Goal: Use online tool/utility: Utilize a website feature to perform a specific function

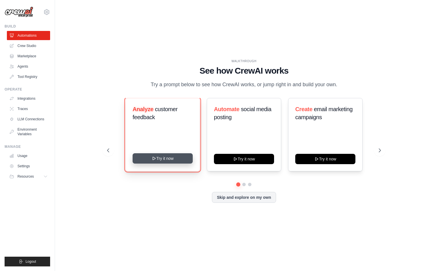
click at [177, 163] on button "Try it now" at bounding box center [162, 158] width 60 height 10
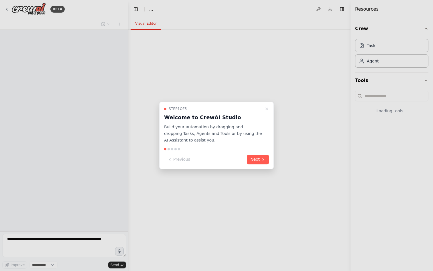
select select "****"
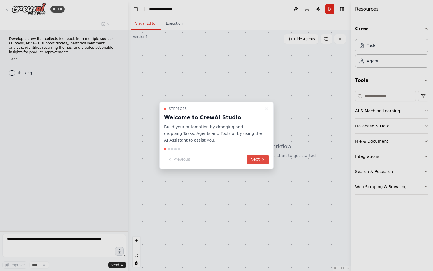
click at [261, 161] on icon at bounding box center [263, 159] width 5 height 5
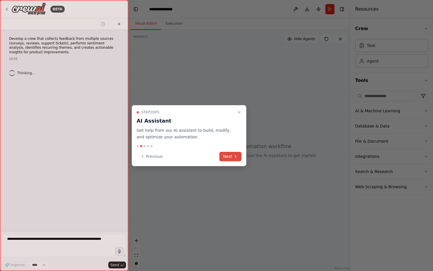
click at [230, 157] on button "Next" at bounding box center [230, 156] width 22 height 9
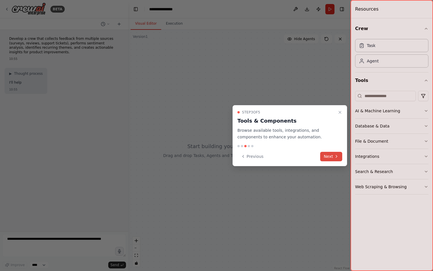
click at [326, 157] on button "Next" at bounding box center [331, 156] width 22 height 9
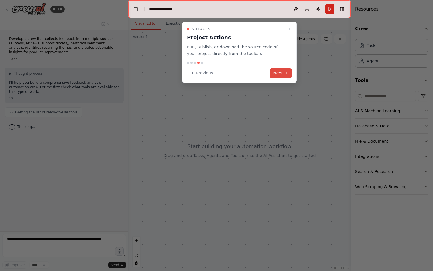
click at [282, 69] on button "Next" at bounding box center [281, 72] width 22 height 9
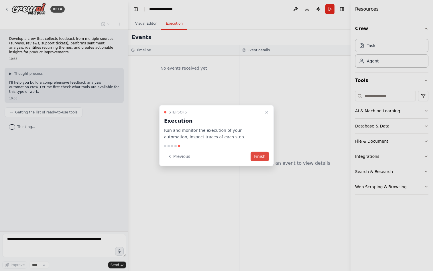
click at [266, 158] on button "Finish" at bounding box center [259, 155] width 18 height 9
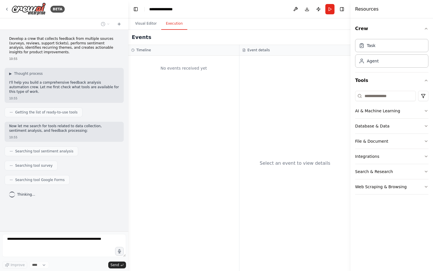
click at [170, 22] on button "Execution" at bounding box center [174, 24] width 26 height 12
click at [142, 23] on button "Visual Editor" at bounding box center [145, 24] width 31 height 12
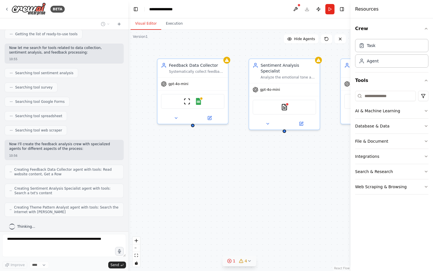
scroll to position [97, 0]
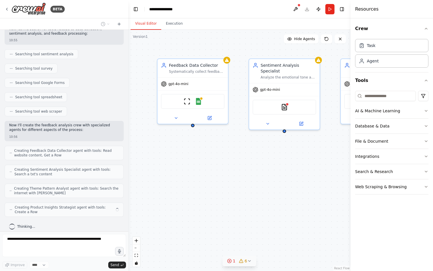
click at [249, 261] on icon at bounding box center [249, 260] width 5 height 5
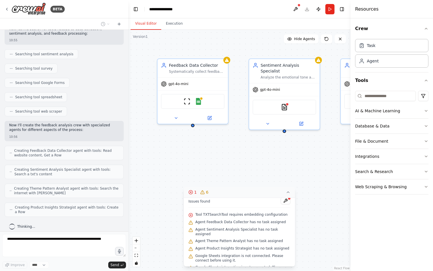
scroll to position [0, 0]
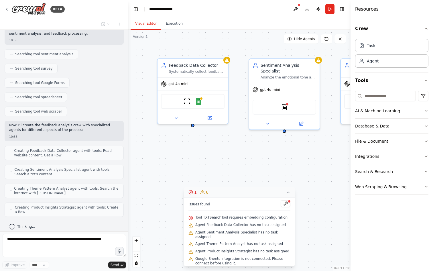
click at [288, 192] on icon at bounding box center [288, 192] width 5 height 5
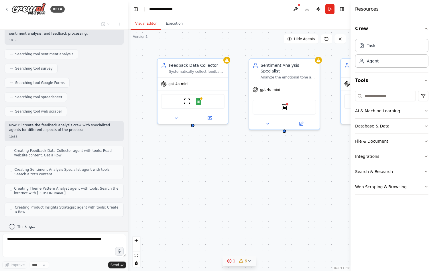
click at [429, 33] on div "Crew Task Agent Tools AI & Machine Learning Database & Data File & Document Int…" at bounding box center [391, 144] width 82 height 252
click at [427, 27] on icon "button" at bounding box center [425, 28] width 5 height 5
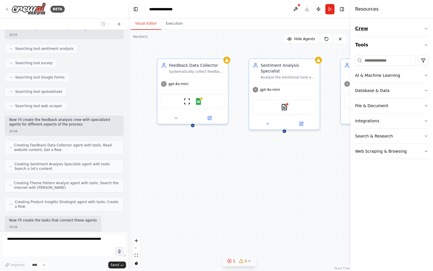
scroll to position [136, 0]
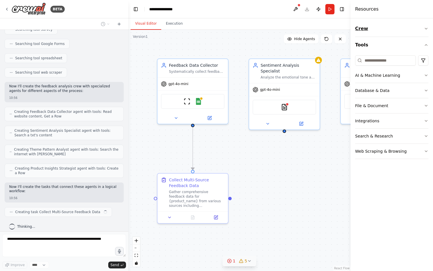
click at [425, 27] on icon "button" at bounding box center [425, 28] width 5 height 5
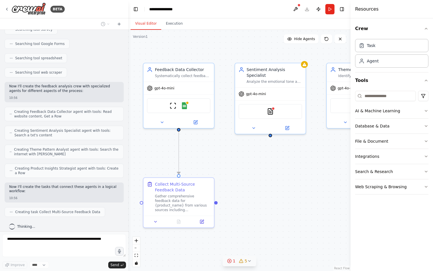
drag, startPoint x: 314, startPoint y: 179, endPoint x: 300, endPoint y: 183, distance: 14.7
click at [300, 183] on div ".deletable-edge-delete-btn { width: 20px; height: 20px; border: 0px solid #ffff…" at bounding box center [239, 150] width 222 height 241
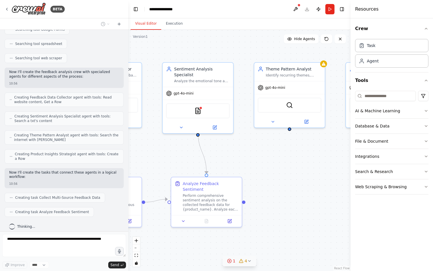
drag, startPoint x: 326, startPoint y: 161, endPoint x: 254, endPoint y: 161, distance: 71.8
click at [254, 161] on div ".deletable-edge-delete-btn { width: 20px; height: 20px; border: 0px solid #ffff…" at bounding box center [239, 150] width 222 height 241
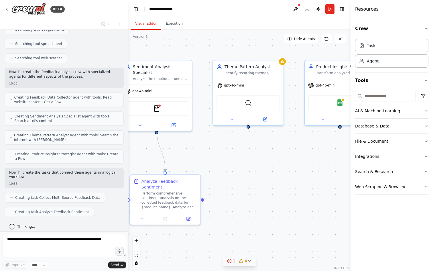
drag, startPoint x: 323, startPoint y: 164, endPoint x: 282, endPoint y: 162, distance: 41.3
click at [282, 162] on div ".deletable-edge-delete-btn { width: 20px; height: 20px; border: 0px solid #ffff…" at bounding box center [239, 150] width 222 height 241
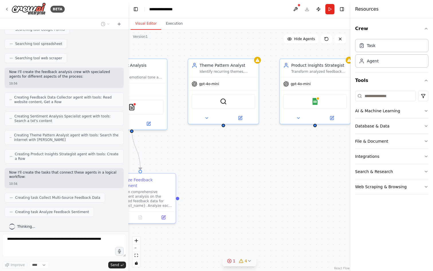
drag, startPoint x: 296, startPoint y: 165, endPoint x: 271, endPoint y: 164, distance: 24.9
click at [271, 164] on div ".deletable-edge-delete-btn { width: 20px; height: 20px; border: 0px solid #ffff…" at bounding box center [239, 150] width 222 height 241
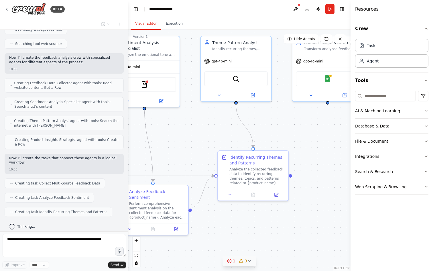
drag, startPoint x: 322, startPoint y: 172, endPoint x: 334, endPoint y: 152, distance: 22.6
click at [334, 152] on div ".deletable-edge-delete-btn { width: 20px; height: 20px; border: 0px solid #ffff…" at bounding box center [239, 150] width 222 height 241
drag, startPoint x: 314, startPoint y: 225, endPoint x: 371, endPoint y: 148, distance: 94.9
click at [371, 148] on div "BETA Develop a crew that collects feedback from multiple sources (surveys, revi…" at bounding box center [216, 135] width 433 height 271
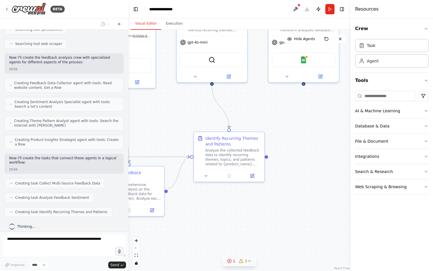
drag, startPoint x: 280, startPoint y: 200, endPoint x: 197, endPoint y: 261, distance: 103.0
click at [197, 261] on div ".deletable-edge-delete-btn { width: 20px; height: 20px; border: 0px solid #ffff…" at bounding box center [239, 150] width 222 height 241
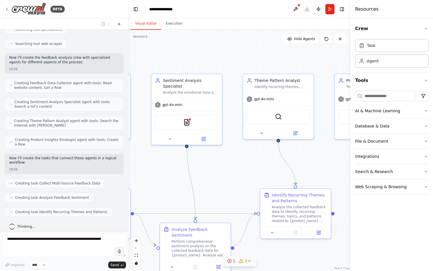
drag, startPoint x: 295, startPoint y: 178, endPoint x: 363, endPoint y: 232, distance: 87.2
click at [363, 232] on div "BETA Develop a crew that collects feedback from multiple sources (surveys, revi…" at bounding box center [216, 135] width 433 height 271
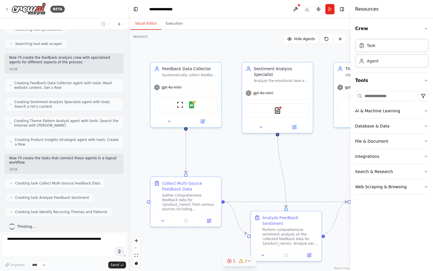
drag, startPoint x: 211, startPoint y: 177, endPoint x: 302, endPoint y: 165, distance: 91.5
click at [302, 165] on div ".deletable-edge-delete-btn { width: 20px; height: 20px; border: 0px solid #ffff…" at bounding box center [239, 150] width 222 height 241
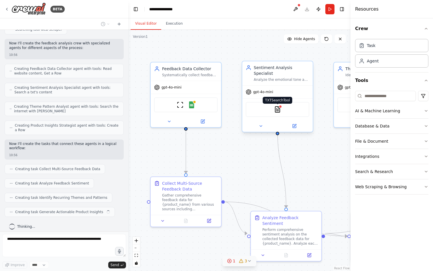
click at [279, 105] on div at bounding box center [279, 106] width 3 height 3
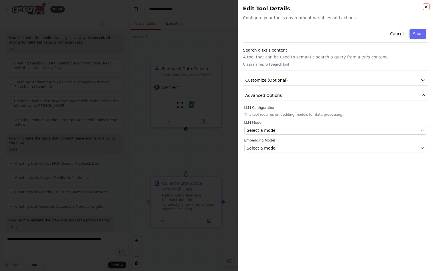
scroll to position [213, 0]
click at [426, 6] on icon "button" at bounding box center [425, 7] width 5 height 5
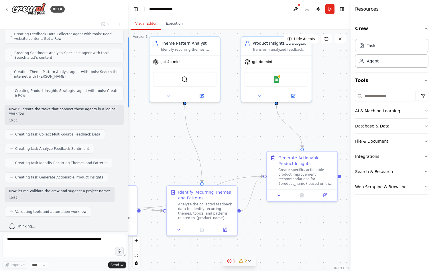
drag, startPoint x: 288, startPoint y: 176, endPoint x: 103, endPoint y: 150, distance: 186.6
click at [103, 151] on div "BETA Develop a crew that collects feedback from multiple sources (surveys, revi…" at bounding box center [216, 135] width 433 height 271
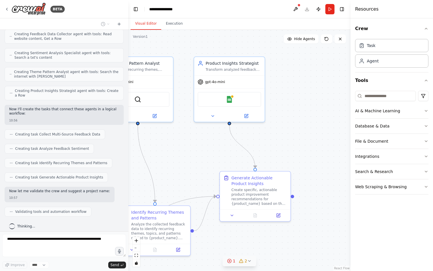
drag, startPoint x: 228, startPoint y: 138, endPoint x: 185, endPoint y: 155, distance: 46.1
click at [185, 155] on div ".deletable-edge-delete-btn { width: 20px; height: 20px; border: 0px solid #ffff…" at bounding box center [239, 150] width 222 height 241
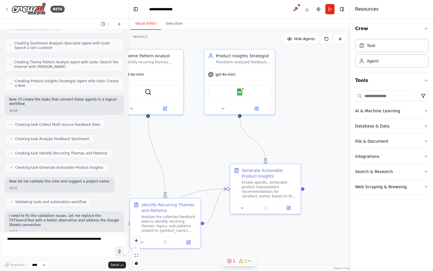
scroll to position [228, 0]
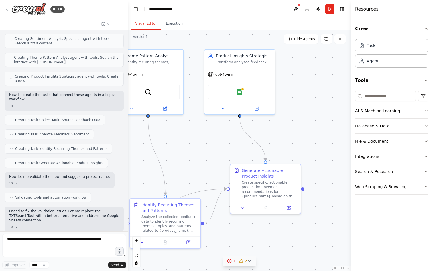
drag, startPoint x: 274, startPoint y: 142, endPoint x: 312, endPoint y: 121, distance: 43.9
click at [309, 122] on div ".deletable-edge-delete-btn { width: 20px; height: 20px; border: 0px solid #ffff…" at bounding box center [239, 150] width 222 height 241
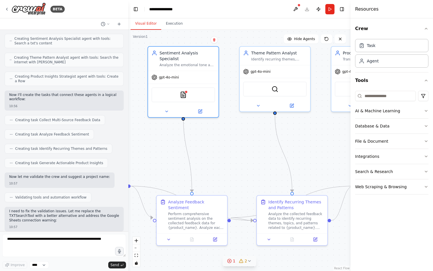
drag, startPoint x: 232, startPoint y: 146, endPoint x: 330, endPoint y: 161, distance: 99.4
click at [331, 161] on div ".deletable-edge-delete-btn { width: 20px; height: 20px; border: 0px solid #ffff…" at bounding box center [239, 150] width 222 height 241
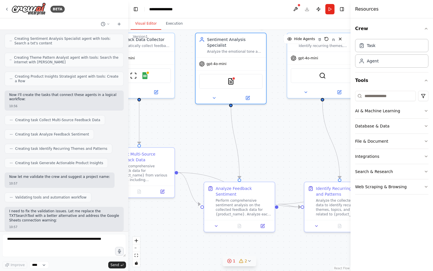
drag, startPoint x: 262, startPoint y: 161, endPoint x: 345, endPoint y: 132, distance: 87.9
click at [322, 139] on div ".deletable-edge-delete-btn { width: 20px; height: 20px; border: 0px solid #ffff…" at bounding box center [239, 150] width 222 height 241
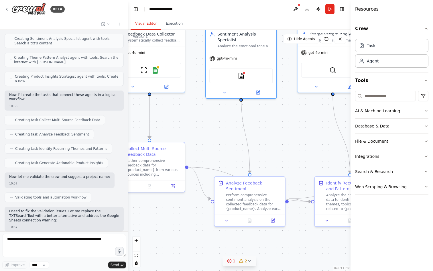
scroll to position [277, 0]
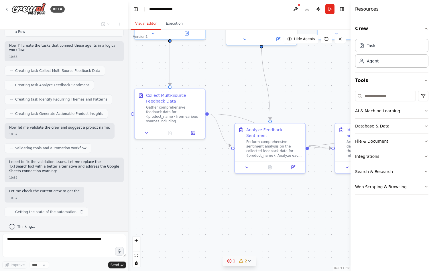
drag, startPoint x: 304, startPoint y: 154, endPoint x: 324, endPoint y: 98, distance: 58.8
click at [324, 98] on div ".deletable-edge-delete-btn { width: 20px; height: 20px; border: 0px solid #ffff…" at bounding box center [239, 150] width 222 height 241
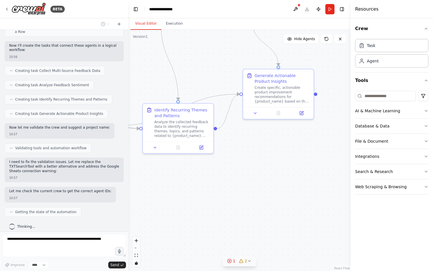
drag, startPoint x: 302, startPoint y: 200, endPoint x: 116, endPoint y: 177, distance: 186.8
click at [113, 184] on div "BETA Develop a crew that collects feedback from multiple sources (surveys, revi…" at bounding box center [216, 135] width 433 height 271
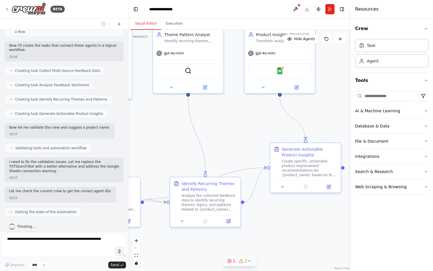
drag, startPoint x: 234, startPoint y: 166, endPoint x: 254, endPoint y: 187, distance: 28.9
click at [265, 231] on div ".deletable-edge-delete-btn { width: 20px; height: 20px; border: 0px solid #ffff…" at bounding box center [239, 150] width 222 height 241
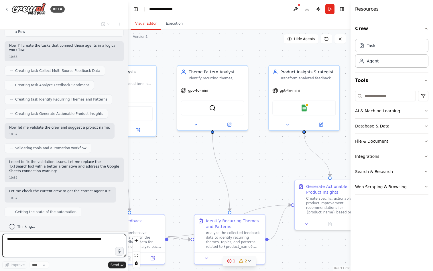
drag, startPoint x: 237, startPoint y: 149, endPoint x: 253, endPoint y: 190, distance: 44.0
click at [253, 190] on div ".deletable-edge-delete-btn { width: 20px; height: 20px; border: 0px solid #ffff…" at bounding box center [239, 150] width 222 height 241
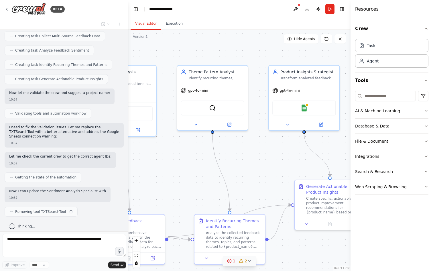
scroll to position [316, 0]
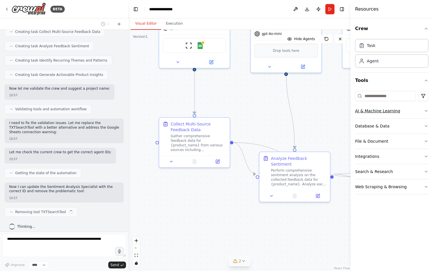
drag, startPoint x: 184, startPoint y: 180, endPoint x: 359, endPoint y: 111, distance: 188.2
click at [359, 111] on div "BETA Develop a crew that collects feedback from multiple sources (surveys, revi…" at bounding box center [216, 135] width 433 height 271
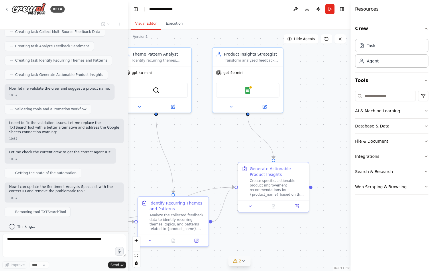
drag, startPoint x: 323, startPoint y: 130, endPoint x: 109, endPoint y: 165, distance: 217.4
click at [95, 177] on div "BETA Develop a crew that collects feedback from multiple sources (surveys, revi…" at bounding box center [216, 135] width 433 height 271
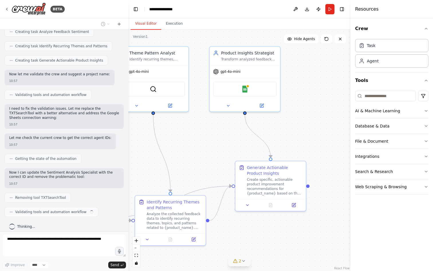
click at [207, 154] on div ".deletable-edge-delete-btn { width: 20px; height: 20px; border: 0px solid #ffff…" at bounding box center [239, 150] width 222 height 241
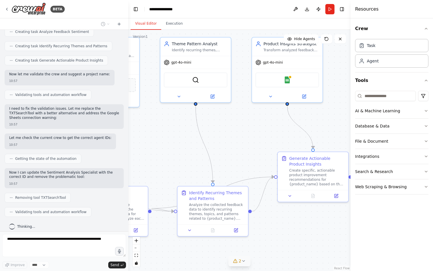
drag, startPoint x: 214, startPoint y: 150, endPoint x: 245, endPoint y: 147, distance: 31.3
click at [245, 147] on div ".deletable-edge-delete-btn { width: 20px; height: 20px; border: 0px solid #ffff…" at bounding box center [239, 150] width 222 height 241
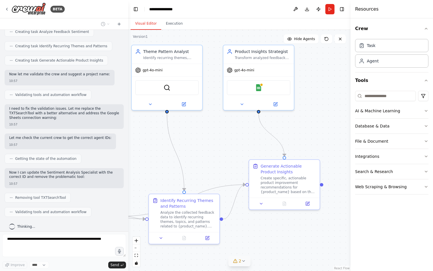
drag, startPoint x: 245, startPoint y: 147, endPoint x: 216, endPoint y: 155, distance: 30.3
click at [216, 155] on div ".deletable-edge-delete-btn { width: 20px; height: 20px; border: 0px solid #ffff…" at bounding box center [239, 150] width 222 height 241
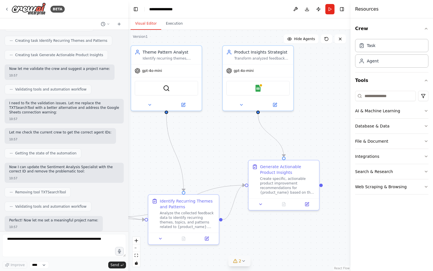
scroll to position [369, 0]
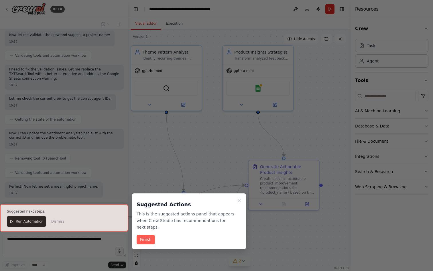
click at [27, 222] on div at bounding box center [64, 217] width 128 height 27
click at [149, 235] on button "Finish" at bounding box center [145, 239] width 18 height 9
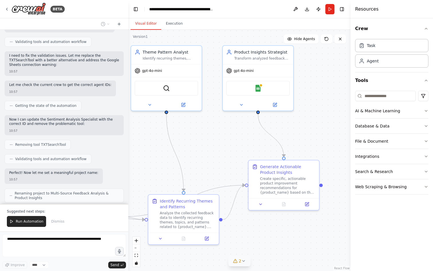
scroll to position [397, 0]
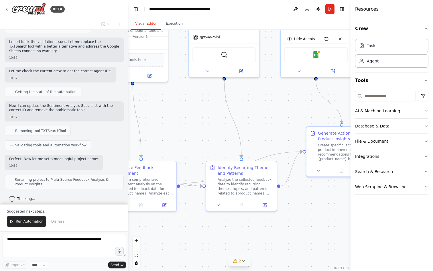
drag, startPoint x: 215, startPoint y: 151, endPoint x: 270, endPoint y: 117, distance: 65.0
click at [270, 117] on div ".deletable-edge-delete-btn { width: 20px; height: 20px; border: 0px solid #ffff…" at bounding box center [239, 150] width 222 height 241
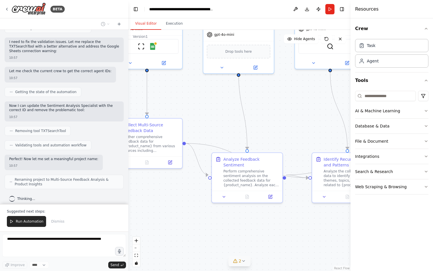
drag, startPoint x: 177, startPoint y: 135, endPoint x: 287, endPoint y: 128, distance: 110.1
click at [287, 128] on div ".deletable-edge-delete-btn { width: 20px; height: 20px; border: 0px solid #ffff…" at bounding box center [239, 150] width 222 height 241
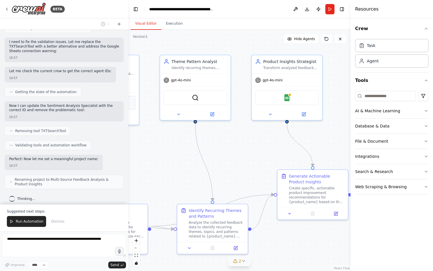
drag, startPoint x: 283, startPoint y: 147, endPoint x: 220, endPoint y: 154, distance: 63.1
click at [149, 195] on div ".deletable-edge-delete-btn { width: 20px; height: 20px; border: 0px solid #ffff…" at bounding box center [239, 150] width 222 height 241
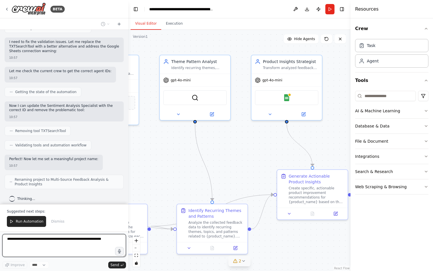
drag, startPoint x: 205, startPoint y: 167, endPoint x: 194, endPoint y: 129, distance: 39.0
click at [189, 126] on div ".deletable-edge-delete-btn { width: 20px; height: 20px; border: 0px solid #ffff…" at bounding box center [239, 150] width 222 height 241
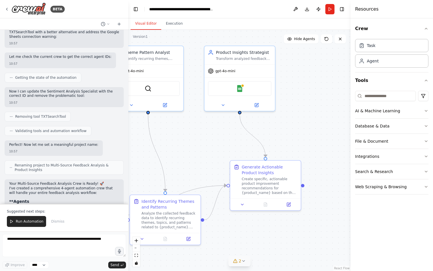
drag, startPoint x: 245, startPoint y: 137, endPoint x: 199, endPoint y: 127, distance: 46.7
click at [199, 127] on div ".deletable-edge-delete-btn { width: 20px; height: 20px; border: 0px solid #ffff…" at bounding box center [239, 150] width 222 height 241
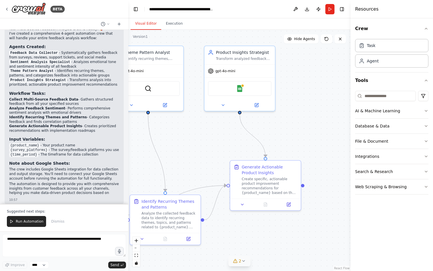
scroll to position [570, 0]
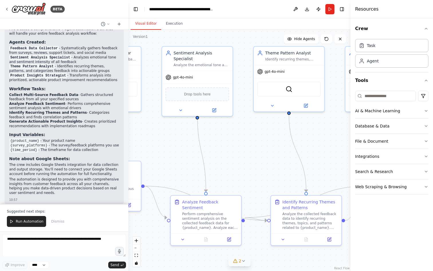
drag, startPoint x: 204, startPoint y: 117, endPoint x: 345, endPoint y: 118, distance: 140.8
click at [345, 118] on div ".deletable-edge-delete-btn { width: 20px; height: 20px; border: 0px solid #ffff…" at bounding box center [239, 150] width 222 height 241
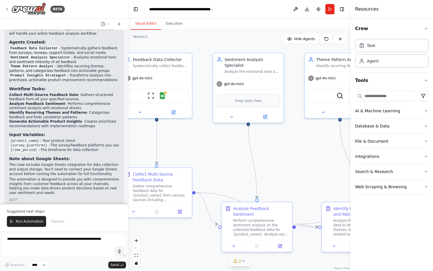
drag, startPoint x: 268, startPoint y: 158, endPoint x: 317, endPoint y: 164, distance: 49.6
click at [317, 164] on div ".deletable-edge-delete-btn { width: 20px; height: 20px; border: 0px solid #ffff…" at bounding box center [239, 150] width 222 height 241
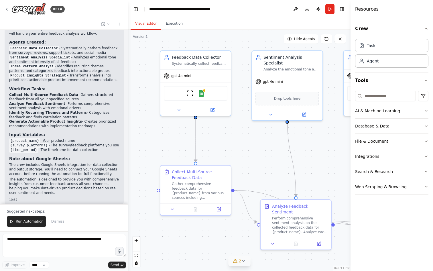
drag, startPoint x: 267, startPoint y: 165, endPoint x: 304, endPoint y: 164, distance: 36.9
click at [304, 164] on div ".deletable-edge-delete-btn { width: 20px; height: 20px; border: 0px solid #ffff…" at bounding box center [239, 150] width 222 height 241
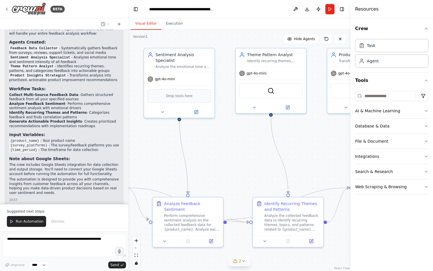
drag, startPoint x: 308, startPoint y: 172, endPoint x: 201, endPoint y: 169, distance: 107.9
click at [201, 169] on div ".deletable-edge-delete-btn { width: 20px; height: 20px; border: 0px solid #ffff…" at bounding box center [239, 150] width 222 height 241
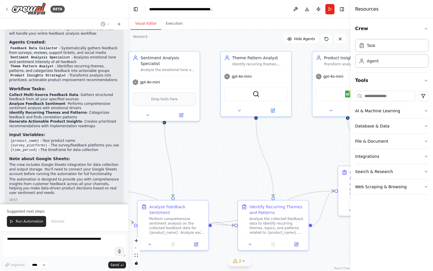
drag, startPoint x: 224, startPoint y: 155, endPoint x: 177, endPoint y: 162, distance: 47.1
click at [175, 164] on div ".deletable-edge-delete-btn { width: 20px; height: 20px; border: 0px solid #ffff…" at bounding box center [239, 150] width 222 height 241
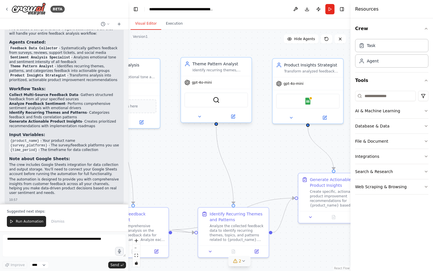
click at [225, 99] on div "SerperDevTool" at bounding box center [216, 99] width 64 height 15
drag, startPoint x: 180, startPoint y: 167, endPoint x: 186, endPoint y: 163, distance: 7.5
click at [180, 167] on div ".deletable-edge-delete-btn { width: 20px; height: 20px; border: 0px solid #ffff…" at bounding box center [239, 150] width 222 height 241
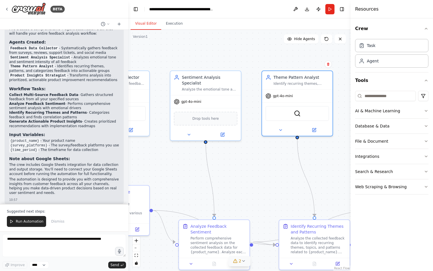
drag, startPoint x: 194, startPoint y: 150, endPoint x: 341, endPoint y: 148, distance: 147.1
click at [321, 157] on div ".deletable-edge-delete-btn { width: 20px; height: 20px; border: 0px solid #ffff…" at bounding box center [239, 150] width 222 height 241
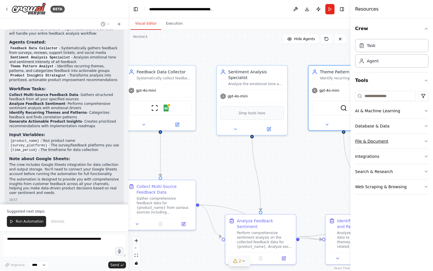
click at [368, 141] on div "File & Document" at bounding box center [371, 141] width 33 height 6
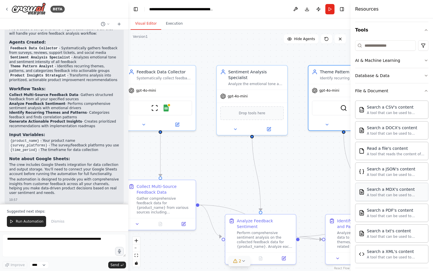
scroll to position [0, 0]
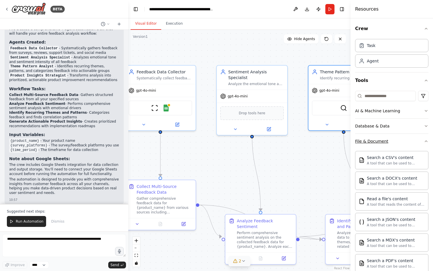
click at [403, 144] on button "File & Document" at bounding box center [391, 141] width 73 height 15
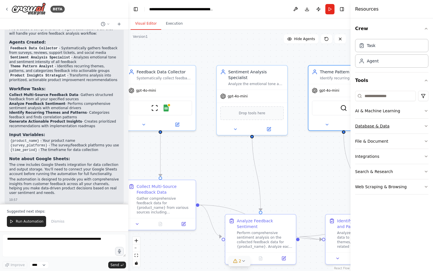
click at [403, 122] on button "Database & Data" at bounding box center [391, 125] width 73 height 15
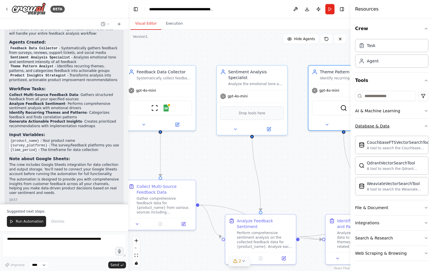
click at [402, 123] on button "Database & Data" at bounding box center [391, 125] width 73 height 15
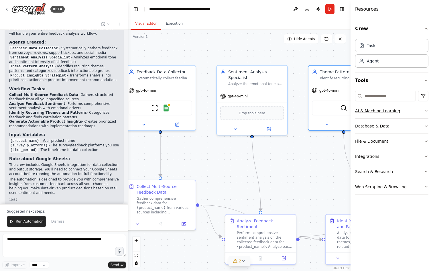
click at [405, 114] on button "AI & Machine Learning" at bounding box center [391, 110] width 73 height 15
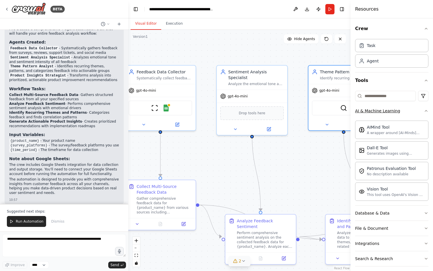
click at [406, 111] on button "AI & Machine Learning" at bounding box center [391, 110] width 73 height 15
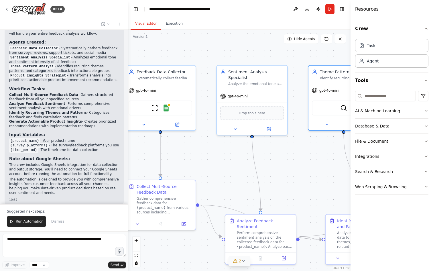
click at [395, 126] on button "Database & Data" at bounding box center [391, 125] width 73 height 15
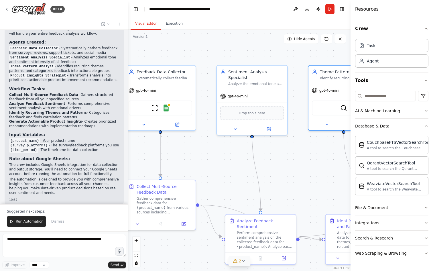
click at [395, 126] on button "Database & Data" at bounding box center [391, 125] width 73 height 15
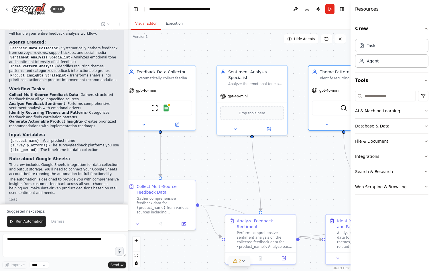
click at [391, 140] on button "File & Document" at bounding box center [391, 141] width 73 height 15
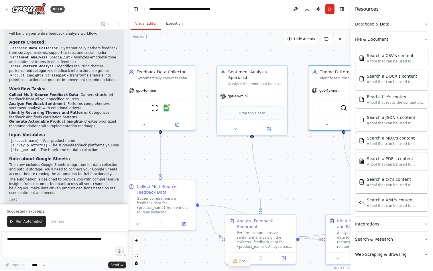
scroll to position [102, 0]
click at [382, 158] on div "Search a PDF's content" at bounding box center [396, 158] width 58 height 6
